Goal: Check status

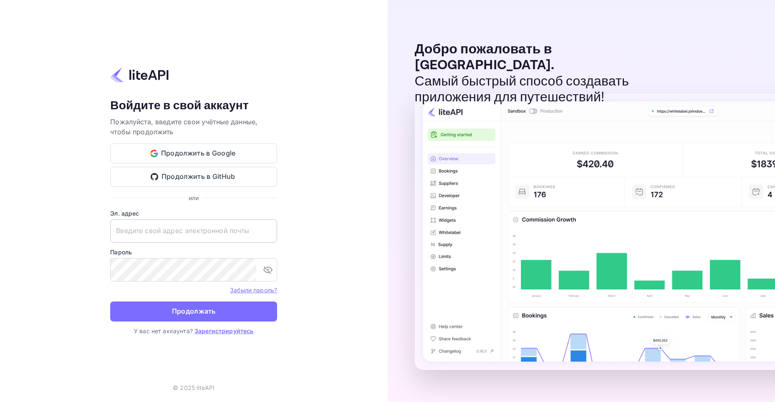
click at [160, 231] on input "text" at bounding box center [193, 230] width 167 height 23
paste input "[EMAIL_ADDRESS][DOMAIN_NAME]"
type input "[EMAIL_ADDRESS][DOMAIN_NAME]"
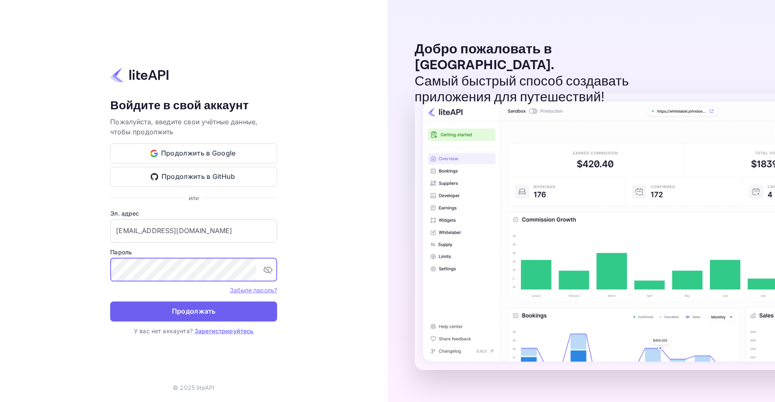
click at [191, 304] on button "Продолжать" at bounding box center [193, 312] width 167 height 20
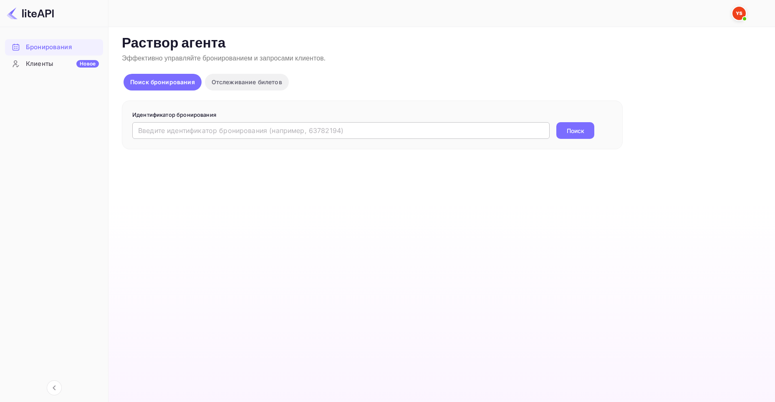
click at [331, 133] on input "text" at bounding box center [340, 130] width 417 height 17
paste input "8534521"
type input "8534521"
click at [555, 134] on div "8534521 ​ Поиск" at bounding box center [372, 130] width 480 height 17
click at [558, 133] on button "Поиск" at bounding box center [575, 130] width 38 height 17
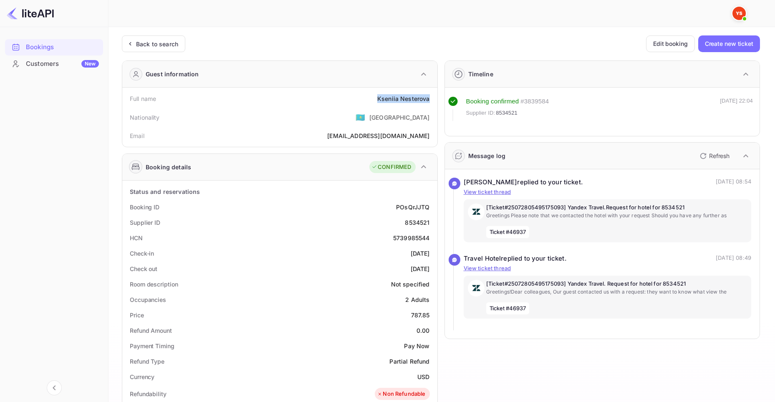
drag, startPoint x: 377, startPoint y: 100, endPoint x: 432, endPoint y: 99, distance: 54.7
click at [432, 99] on div "Full name Kseniia Nesterova" at bounding box center [280, 98] width 308 height 15
copy div "Kseniia Nesterova"
drag, startPoint x: 409, startPoint y: 317, endPoint x: 434, endPoint y: 317, distance: 25.0
click at [434, 317] on div "Status and reservations Booking ID POsQrJJTQ Supplier ID 8534521 HCN 5739985544…" at bounding box center [279, 411] width 315 height 460
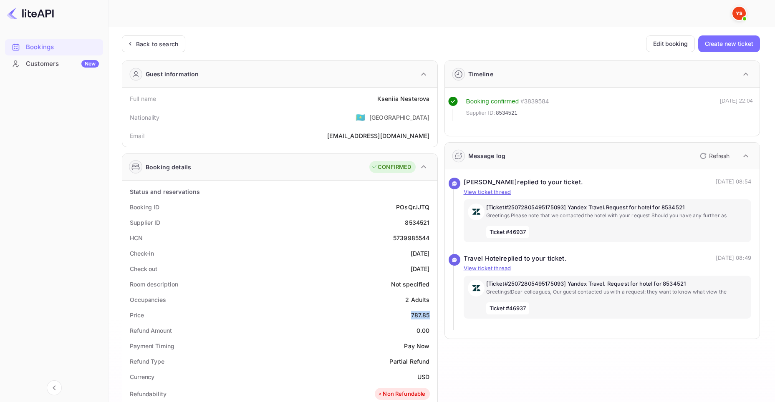
copy div "787.85"
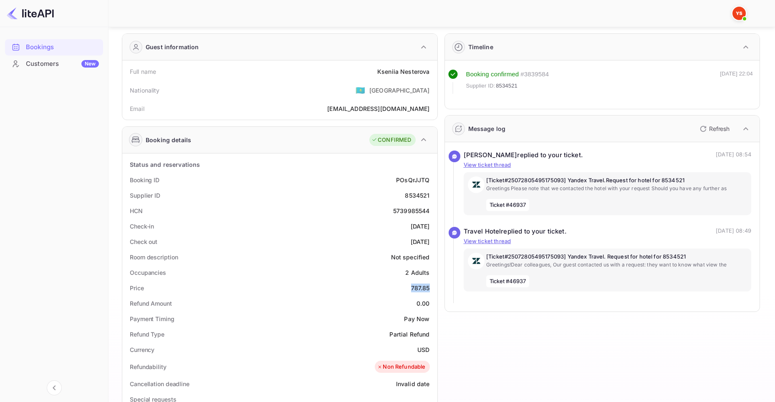
scroll to position [42, 0]
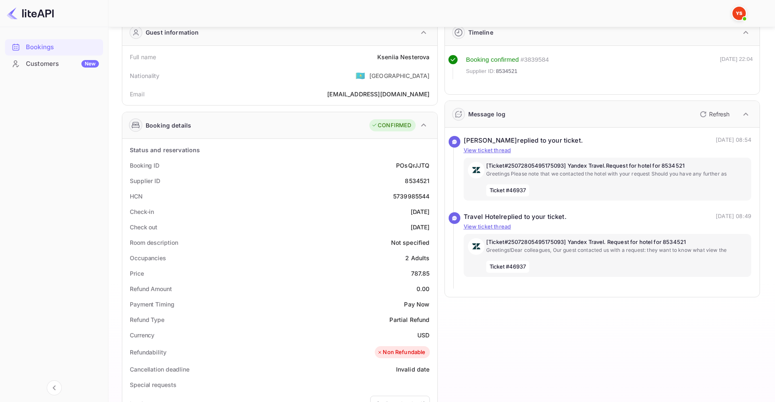
click at [442, 335] on div "Timeline Booking confirmed # 3839584 Supplier ID: 8534521 26 Jul 2025 22:04 Mes…" at bounding box center [599, 308] width 322 height 593
drag, startPoint x: 434, startPoint y: 336, endPoint x: 415, endPoint y: 340, distance: 19.6
click at [415, 340] on div "Status and reservations Booking ID POsQrJJTQ Supplier ID 8534521 HCN 5739985544…" at bounding box center [279, 369] width 315 height 460
